Goal: Communication & Community: Answer question/provide support

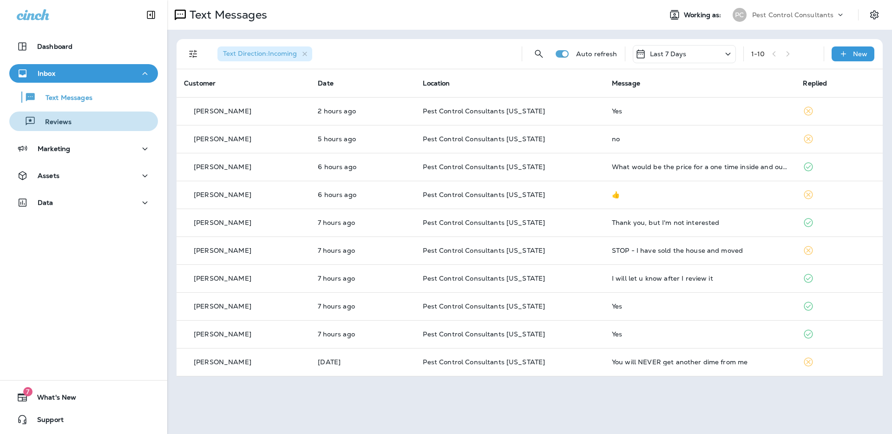
click at [107, 125] on div "Reviews" at bounding box center [83, 121] width 141 height 14
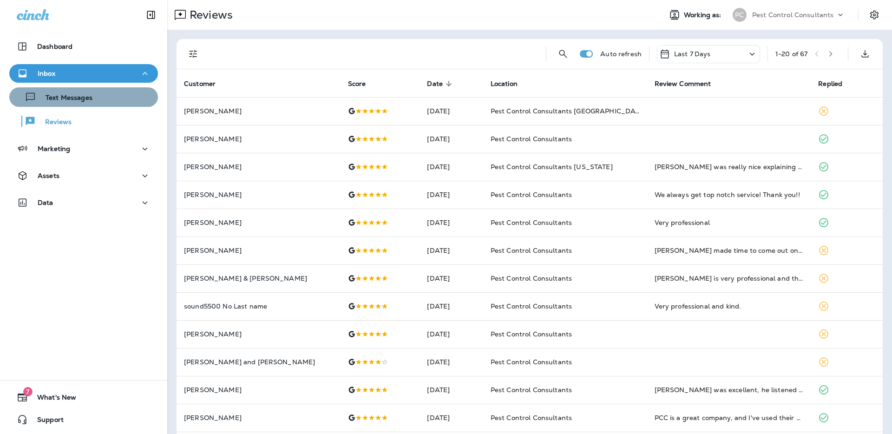
click at [103, 100] on div "Text Messages" at bounding box center [83, 97] width 141 height 14
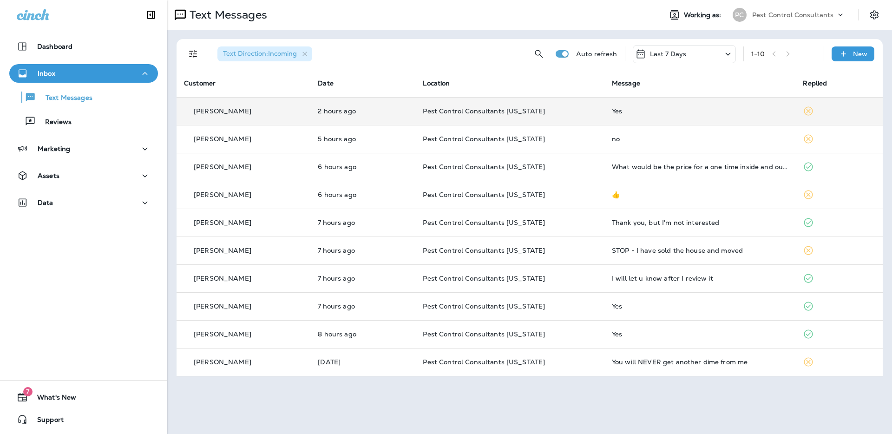
click at [294, 106] on div "[PERSON_NAME]" at bounding box center [243, 111] width 119 height 10
